Goal: Complete application form

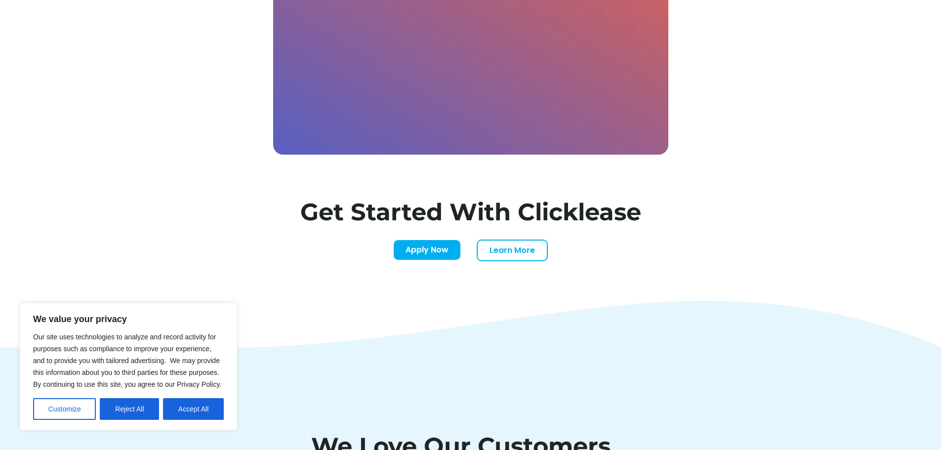
scroll to position [2991, 0]
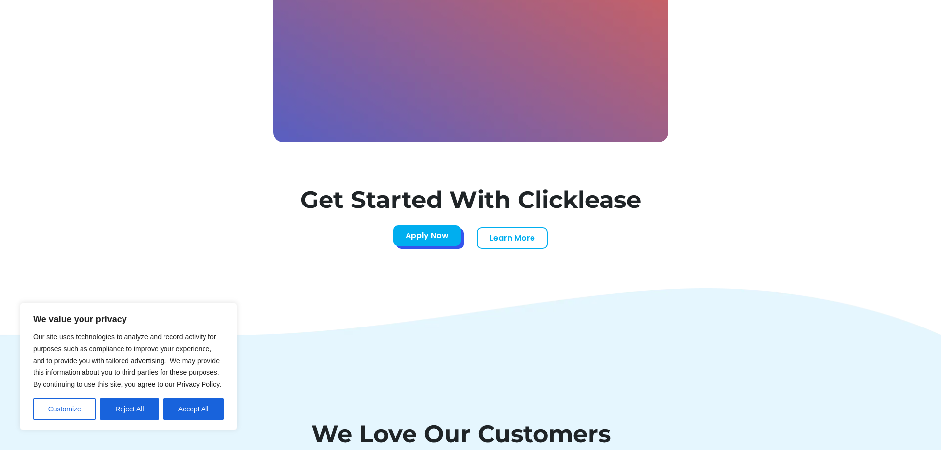
click at [427, 242] on link "Apply Now" at bounding box center [427, 235] width 68 height 21
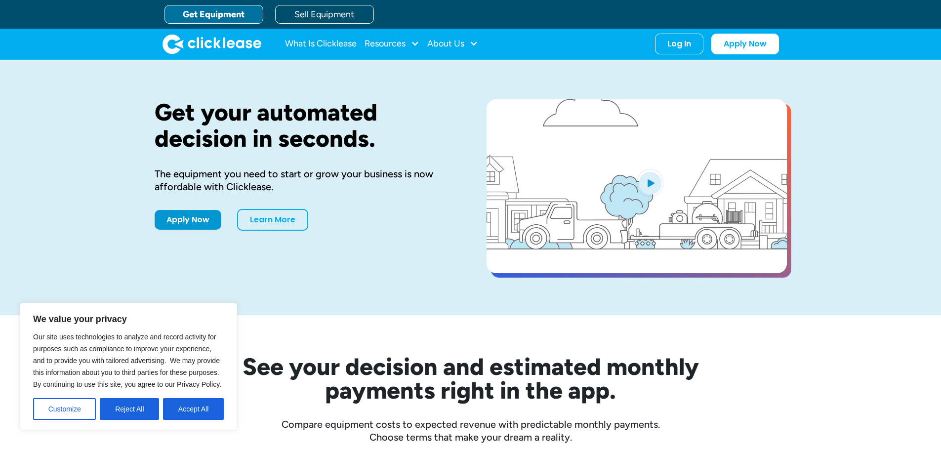
click at [315, 273] on div "Get your automated decision in seconds. The equipment you need to start or grow…" at bounding box center [305, 187] width 300 height 176
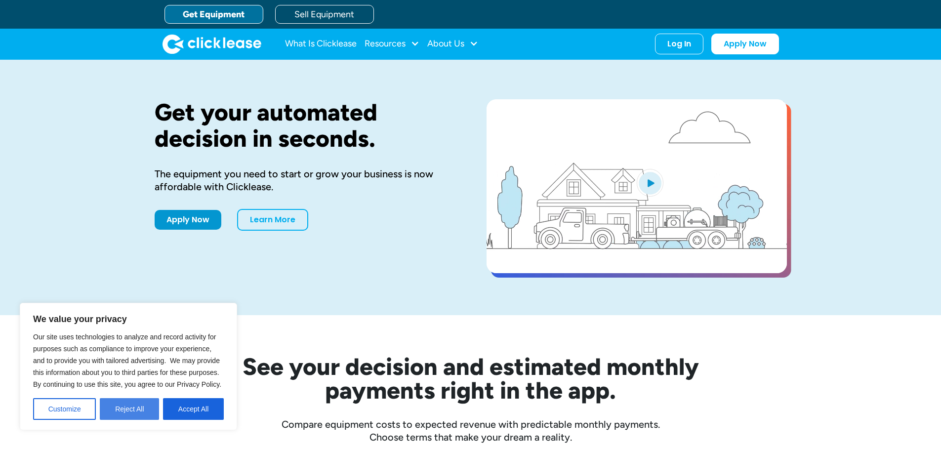
click at [129, 404] on button "Reject All" at bounding box center [129, 409] width 59 height 22
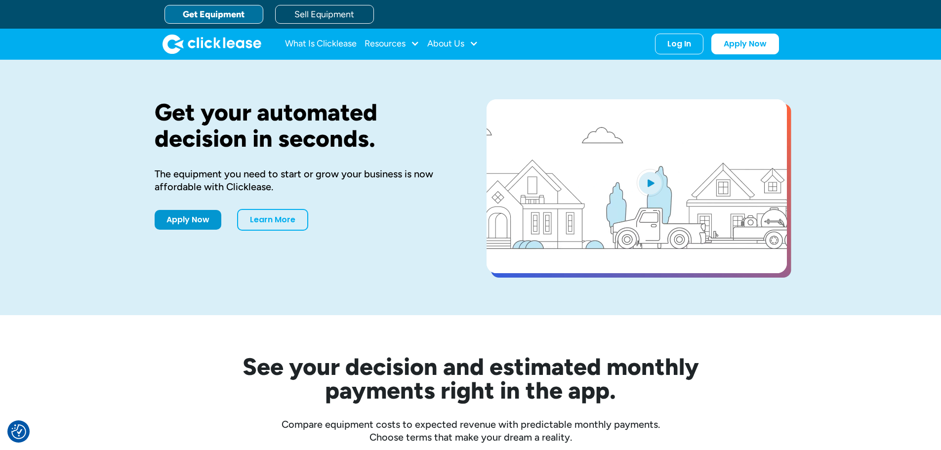
click at [416, 171] on div "The equipment you need to start or grow your business is now affordable with Cl…" at bounding box center [305, 180] width 300 height 26
